Goal: Check status: Check status

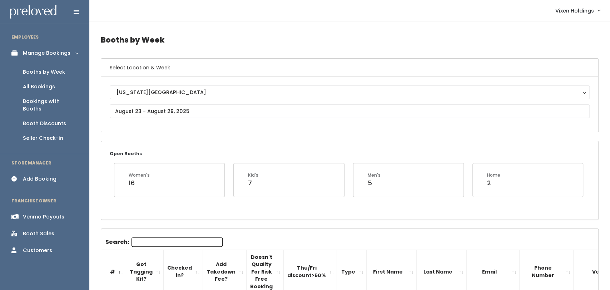
click at [44, 120] on div "Booth Discounts" at bounding box center [44, 124] width 43 height 8
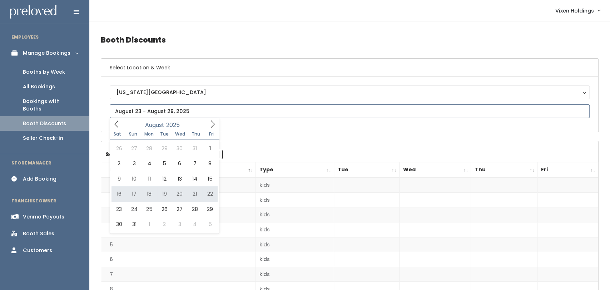
type input "[DATE] to [DATE]"
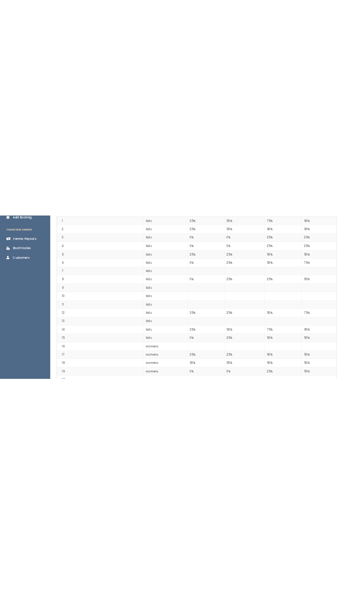
scroll to position [176, 0]
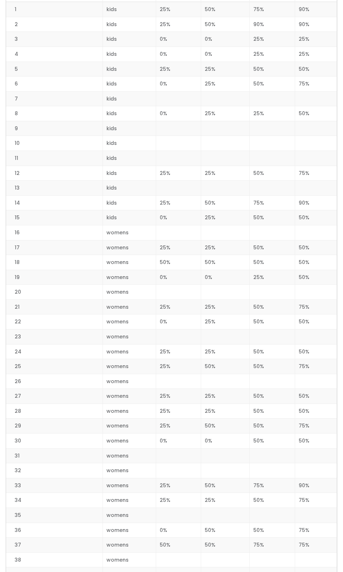
click at [275, 190] on td at bounding box center [272, 188] width 45 height 15
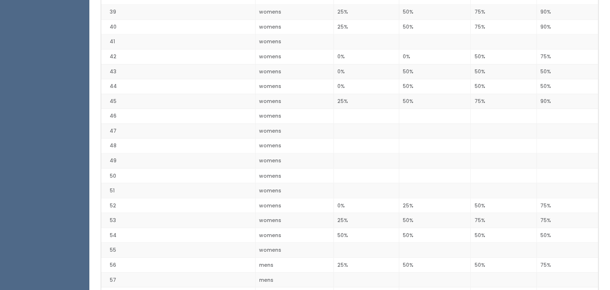
scroll to position [839, 0]
